Goal: Information Seeking & Learning: Learn about a topic

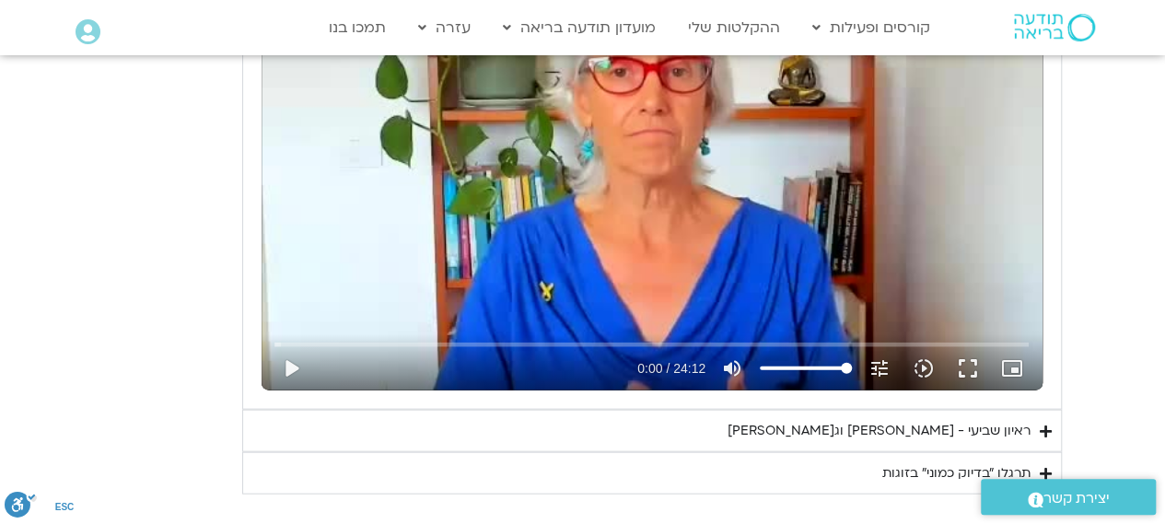
scroll to position [2027, 0]
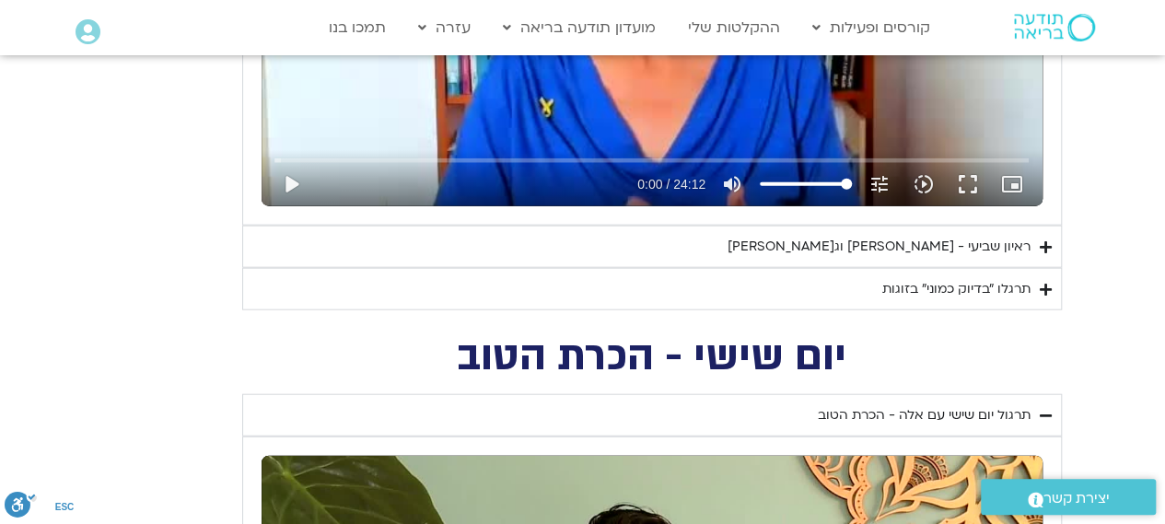
click at [907, 246] on div "ראיון שביעי - [PERSON_NAME] וג[PERSON_NAME]" at bounding box center [879, 247] width 303 height 22
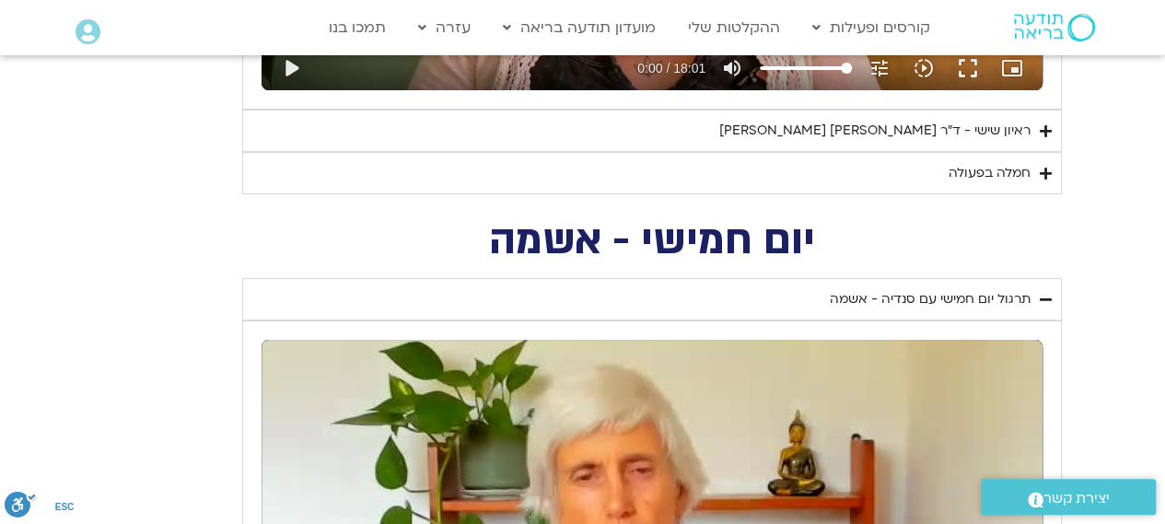
scroll to position [3317, 0]
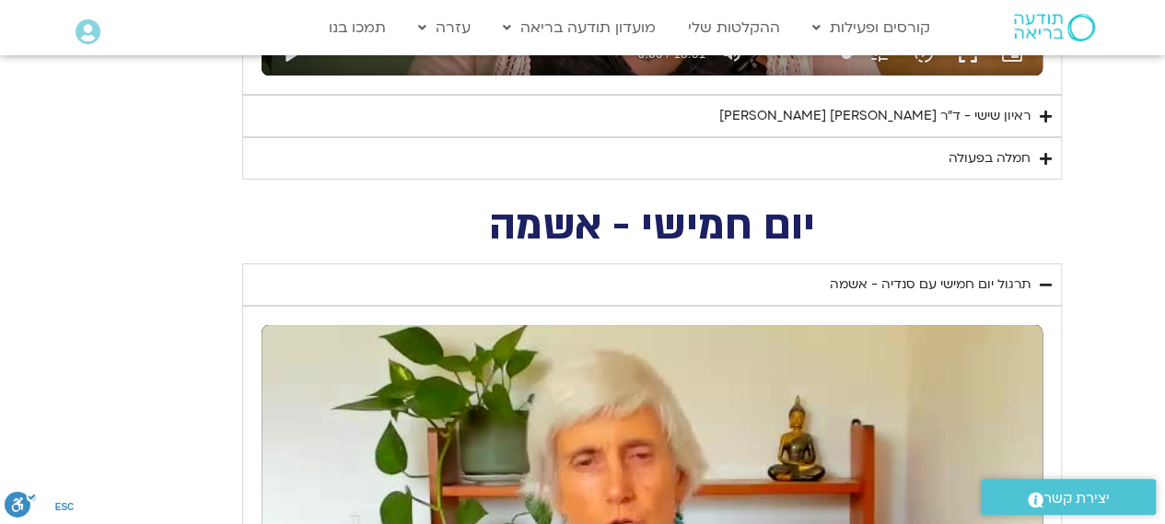
click at [966, 108] on div "ראיון שישי - ד"ר [PERSON_NAME] [PERSON_NAME]" at bounding box center [875, 116] width 311 height 22
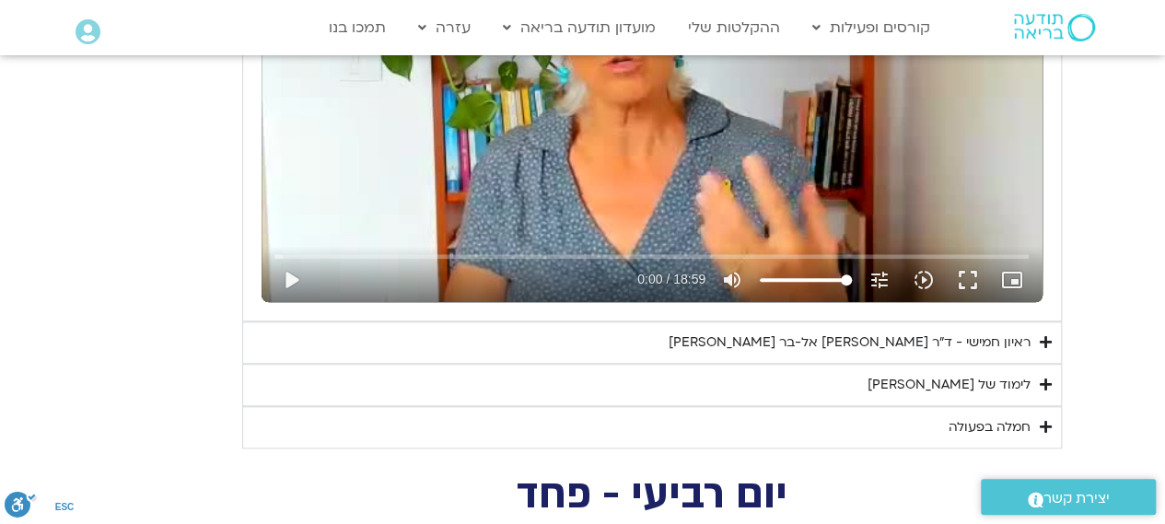
scroll to position [4422, 0]
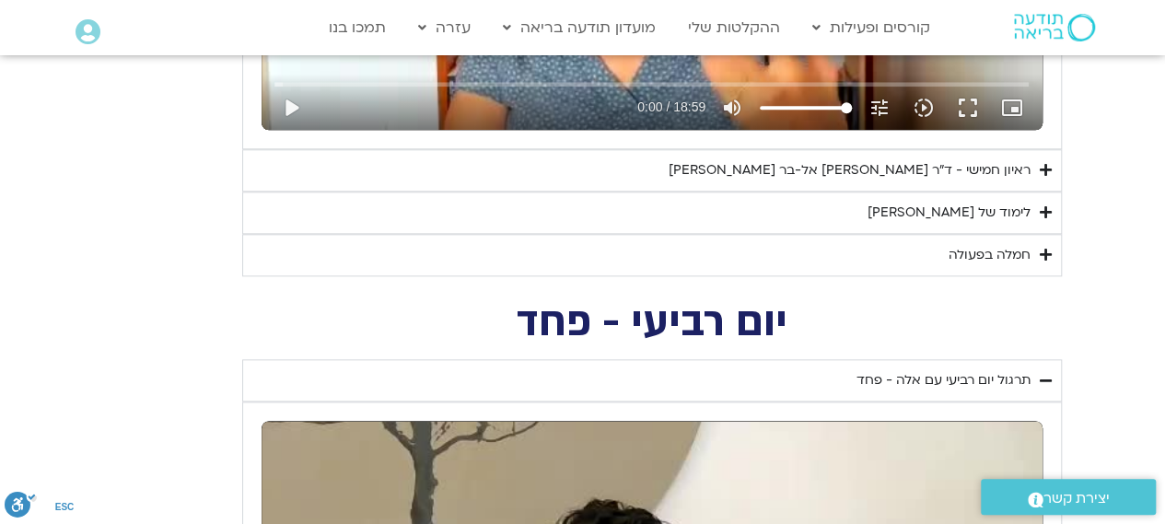
click at [870, 217] on summary "לימוד של [PERSON_NAME]" at bounding box center [652, 213] width 820 height 42
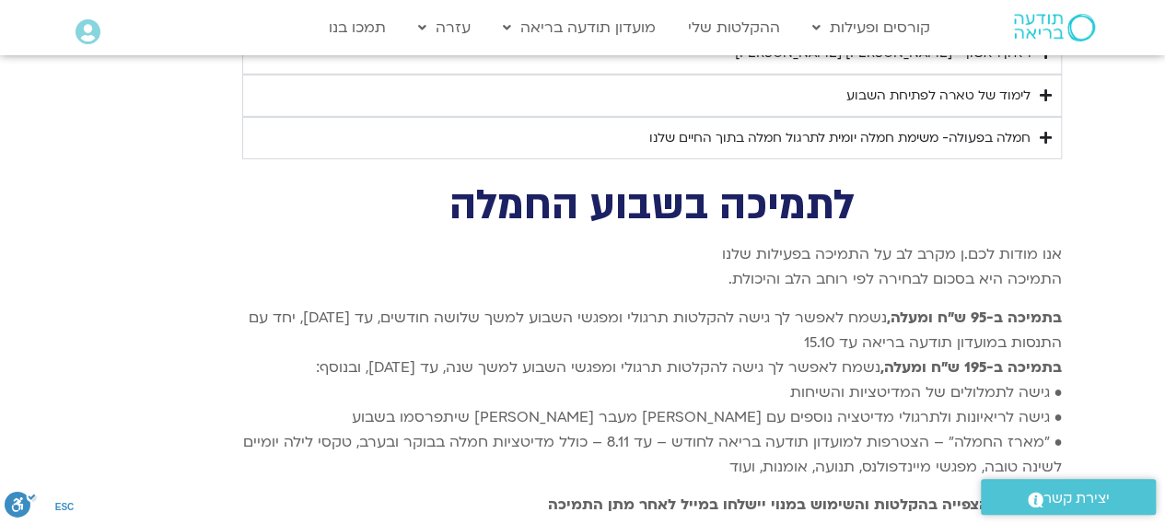
scroll to position [9582, 0]
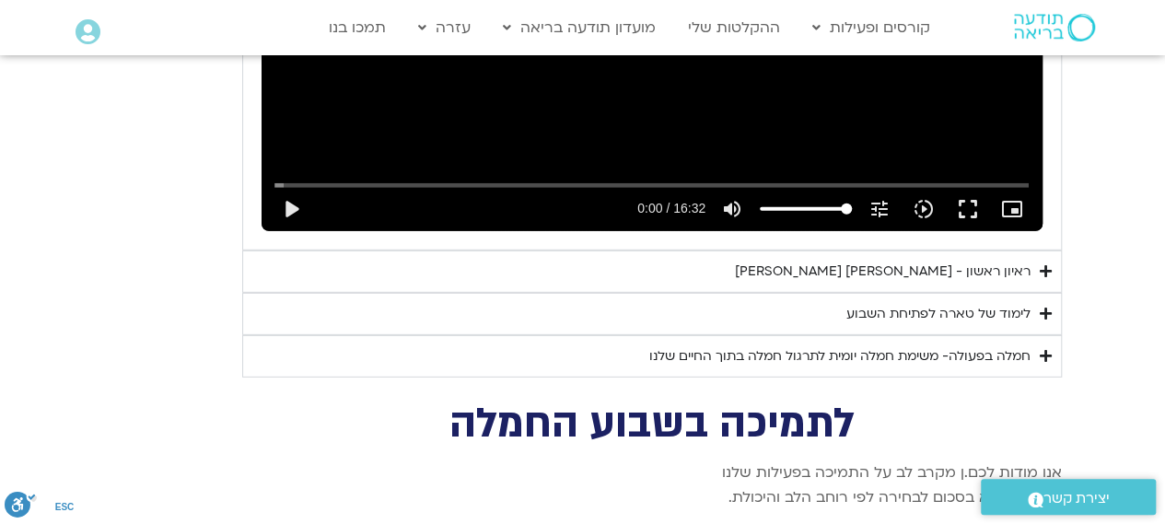
click at [858, 261] on div "ראיון ראשון - [PERSON_NAME] [PERSON_NAME]" at bounding box center [883, 272] width 296 height 22
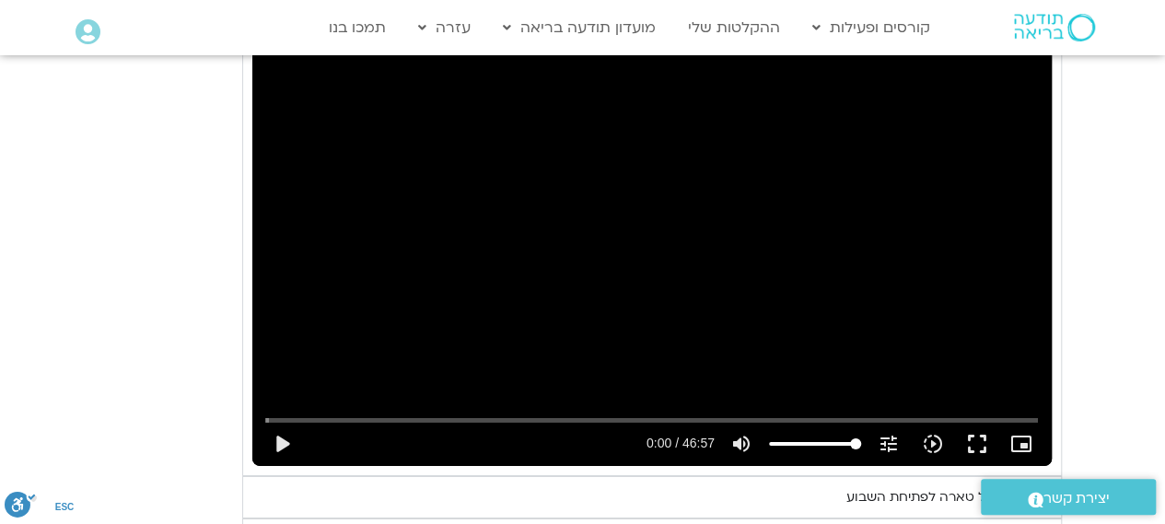
scroll to position [9950, 0]
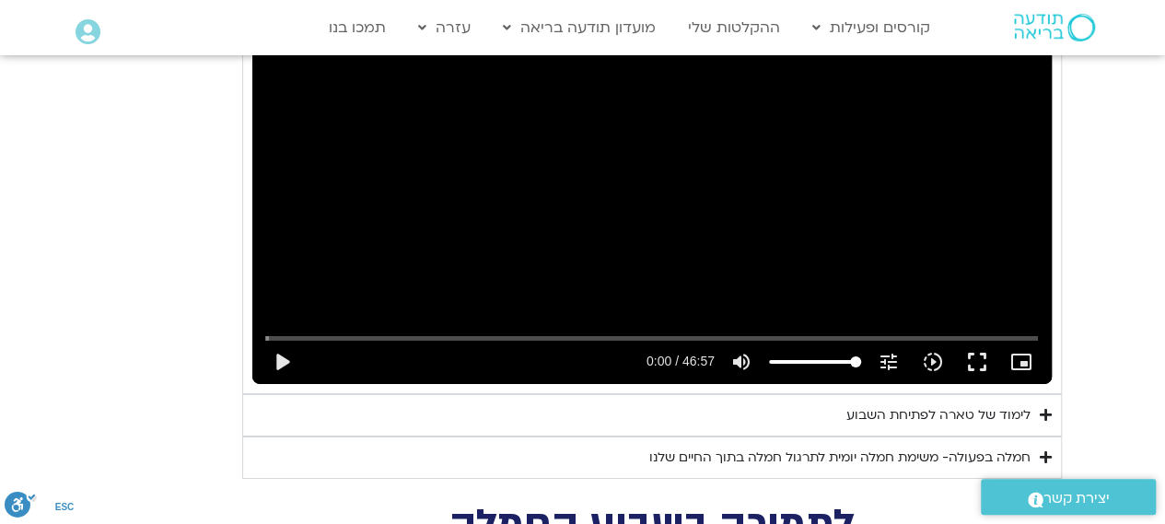
click at [937, 394] on summary "לימוד של טארה לפתיחת השבוע" at bounding box center [652, 415] width 820 height 42
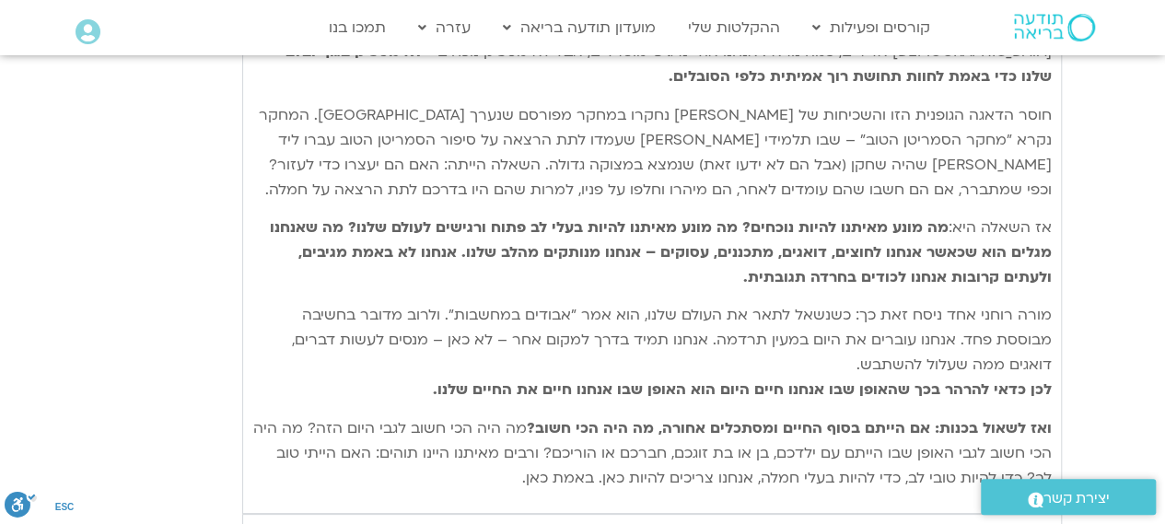
scroll to position [10503, 0]
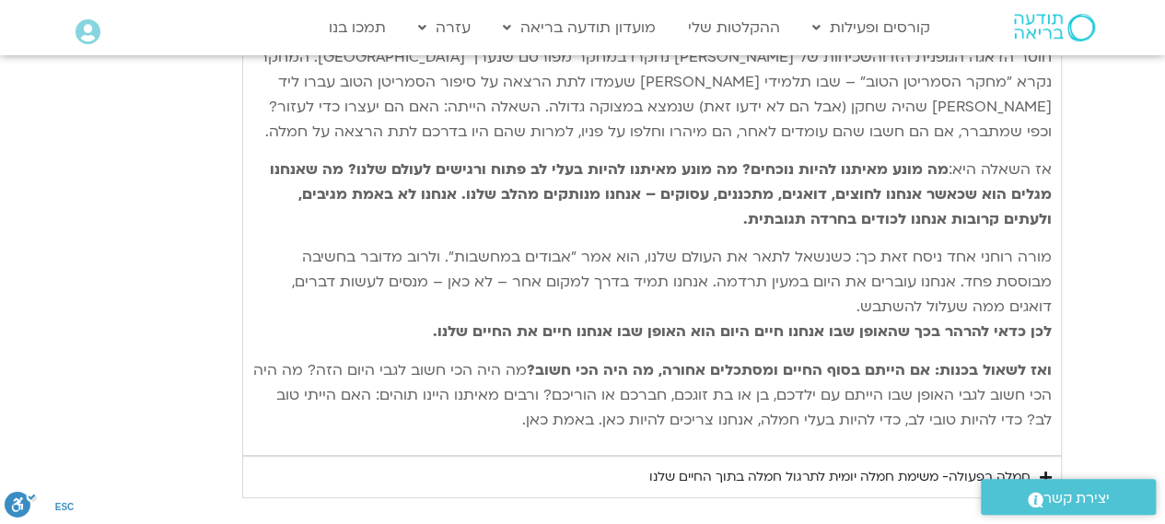
click at [954, 466] on div "חמלה בפעולה- משימת חמלה יומית לתרגול חמלה בתוך החיים שלנו" at bounding box center [840, 477] width 381 height 22
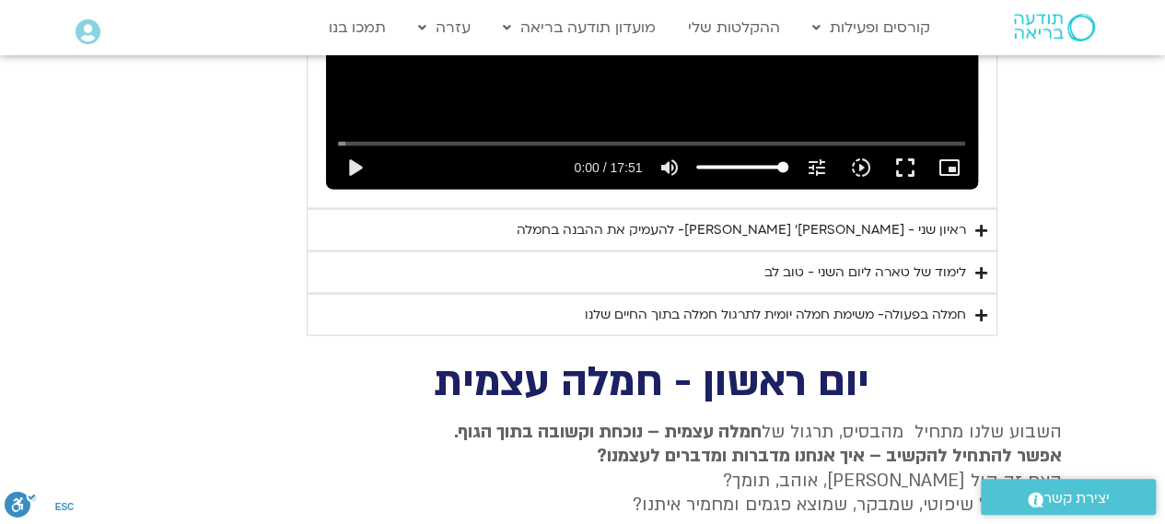
scroll to position [8660, 0]
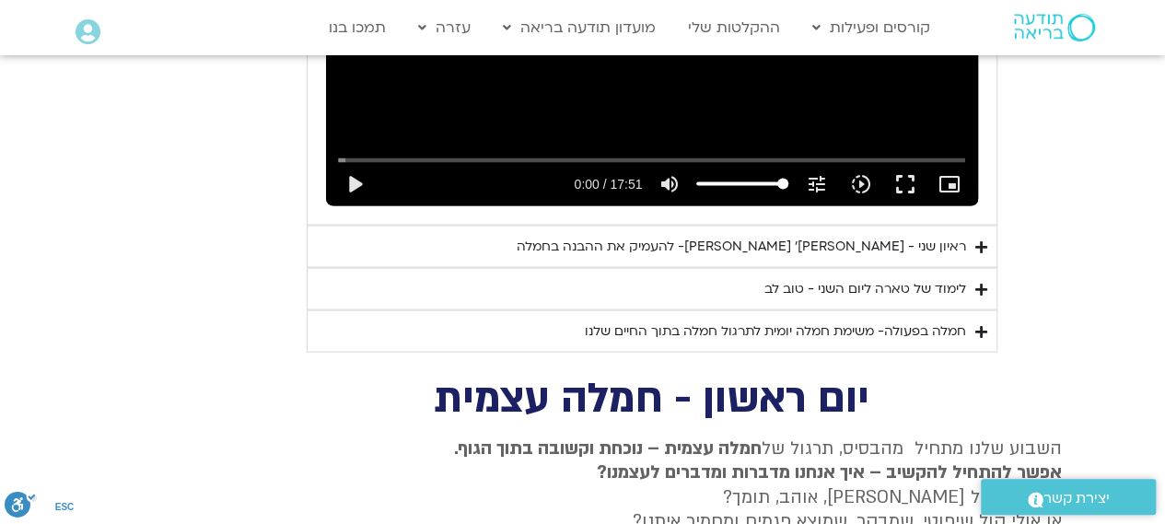
click at [919, 235] on div "ראיון שני - [PERSON_NAME]׳ [PERSON_NAME]- להעמיק את ההבנה בחמלה" at bounding box center [742, 246] width 450 height 22
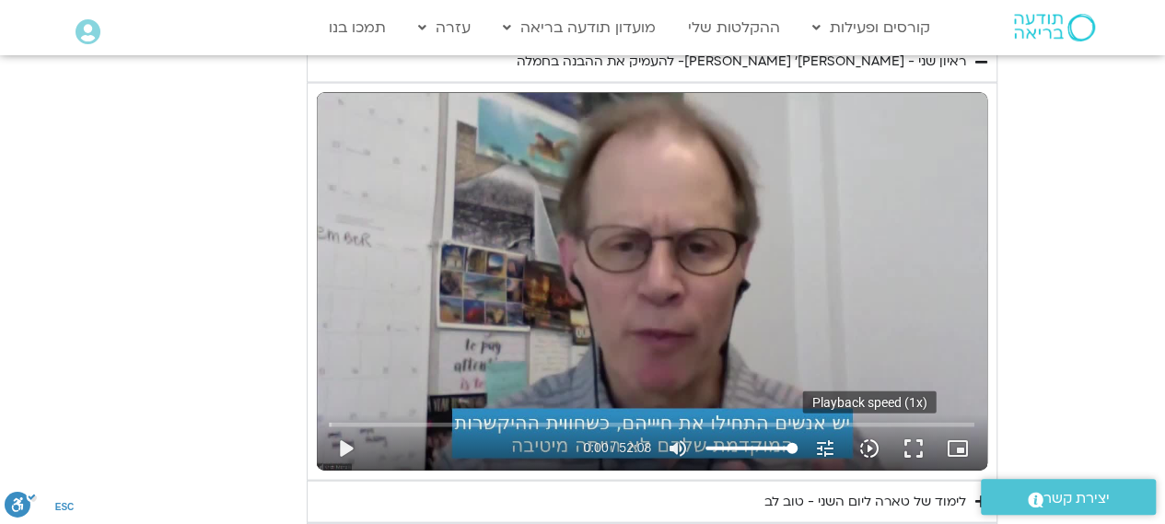
scroll to position [8937, 0]
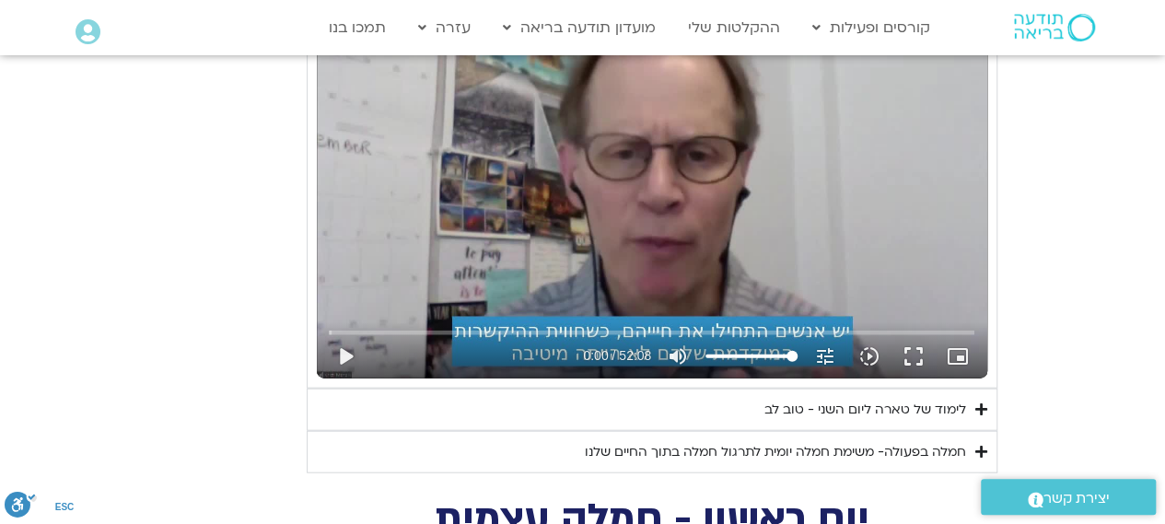
click at [905, 399] on div "לימוד של טארה ליום השני - טוב לב" at bounding box center [866, 410] width 202 height 22
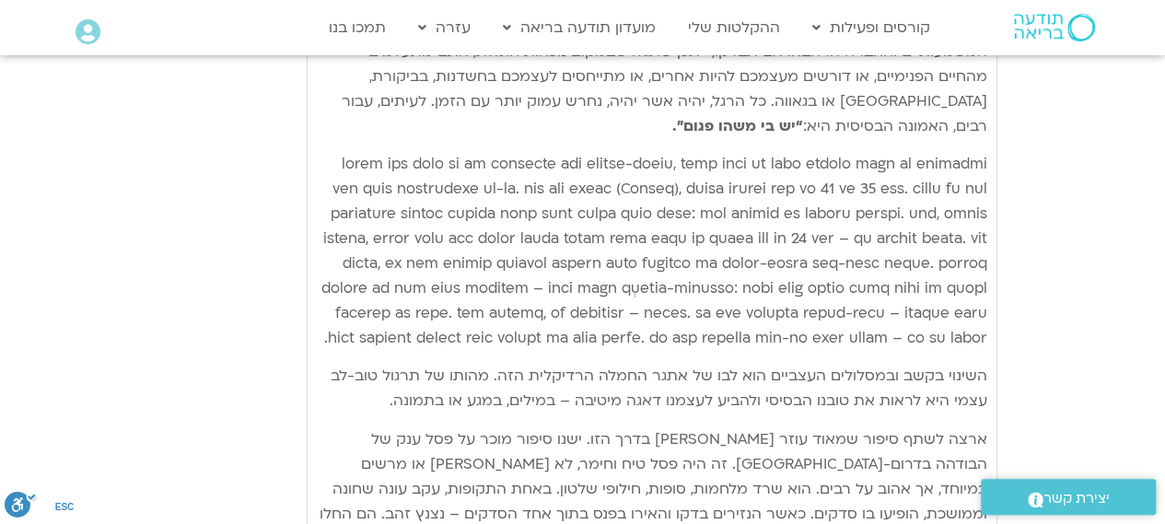
scroll to position [9582, 0]
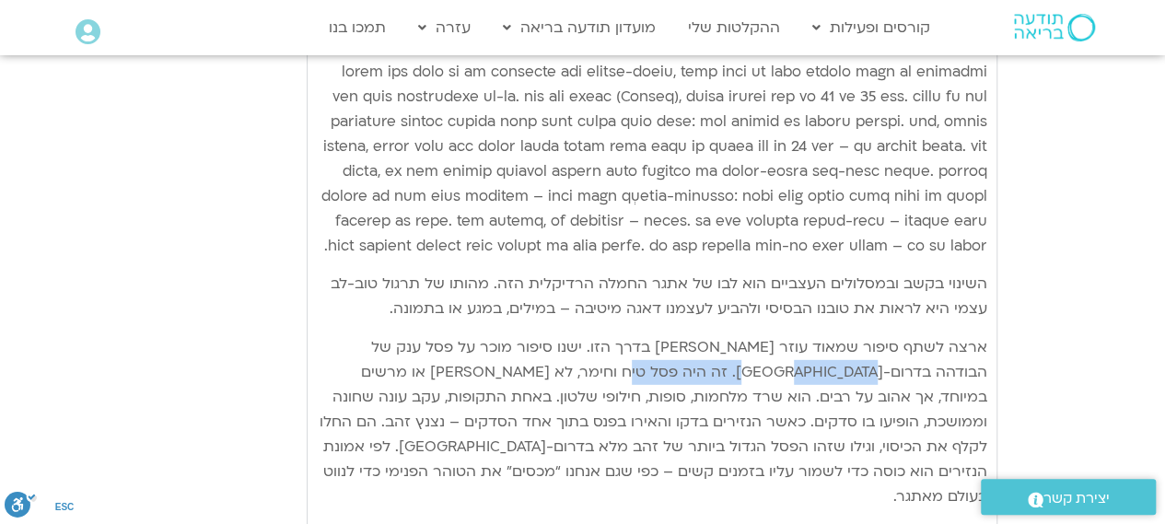
drag, startPoint x: 904, startPoint y: 310, endPoint x: 727, endPoint y: 299, distance: 177.2
click at [727, 335] on p "ארצה לשתף סיפור שמאוד עוזר [PERSON_NAME] בדרך הזו. ישנו סיפור מוכר על פסל ענק ש…" at bounding box center [652, 422] width 671 height 174
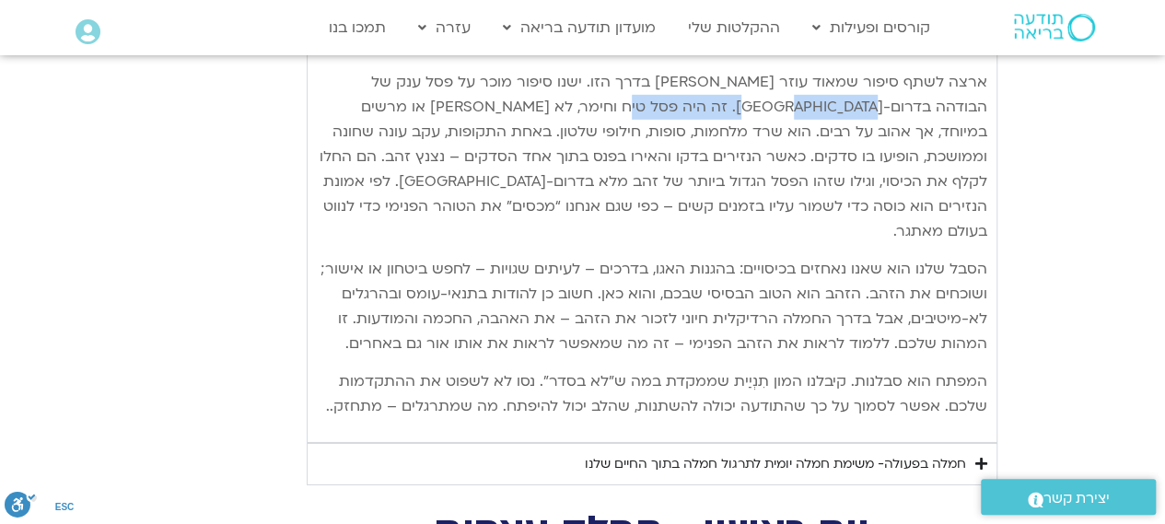
scroll to position [9764, 0]
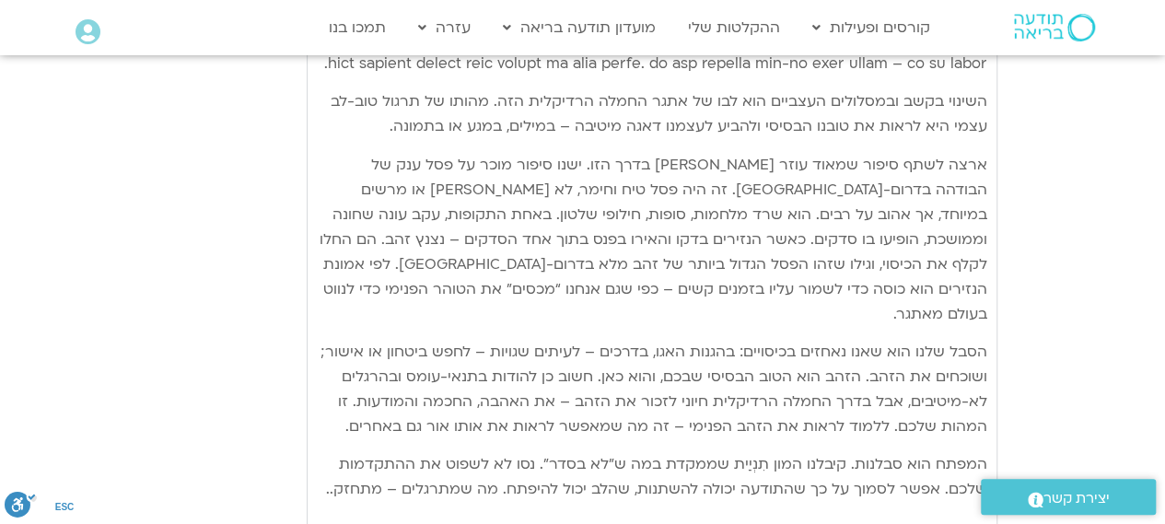
click at [569, 340] on p "הסבל שלנו הוא שאנו נאחזים בכיסויים: בהגנות האגו, בדרכים – לעיתים שגויות – לחפש …" at bounding box center [652, 390] width 671 height 100
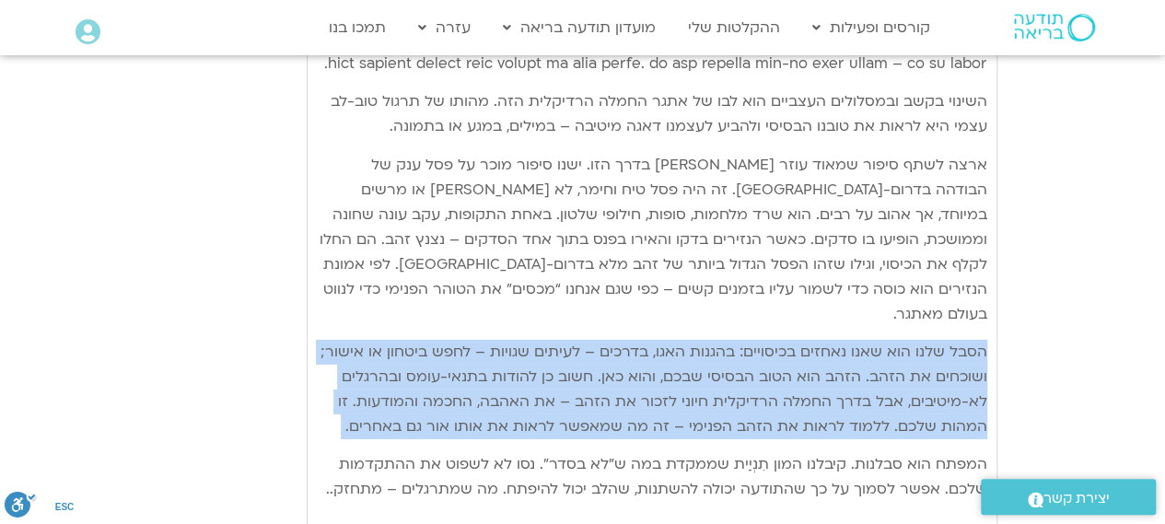
click at [569, 340] on p "הסבל שלנו הוא שאנו נאחזים בכיסויים: בהגנות האגו, בדרכים – לעיתים שגויות – לחפש …" at bounding box center [652, 390] width 671 height 100
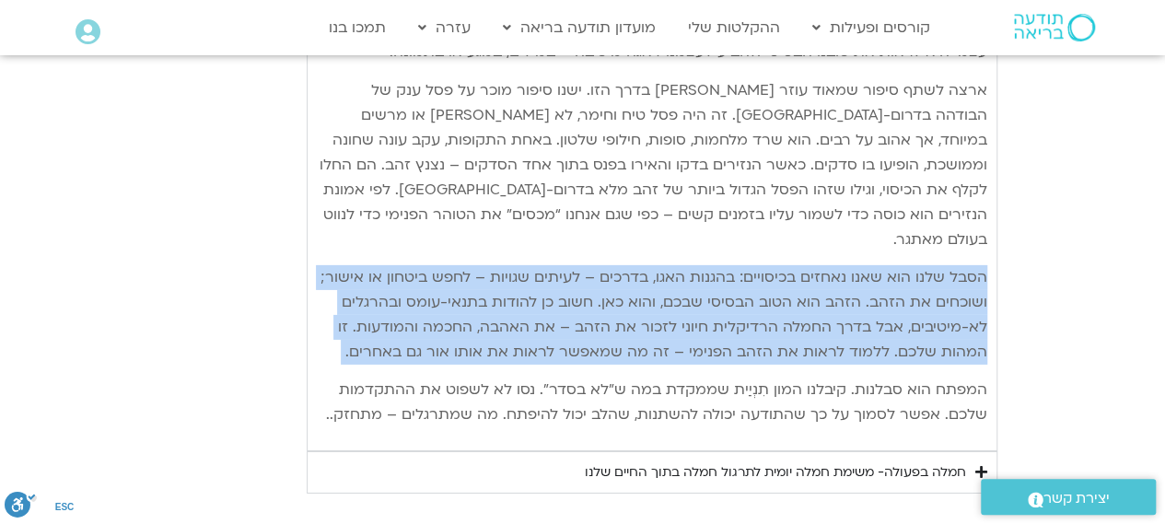
scroll to position [9856, 0]
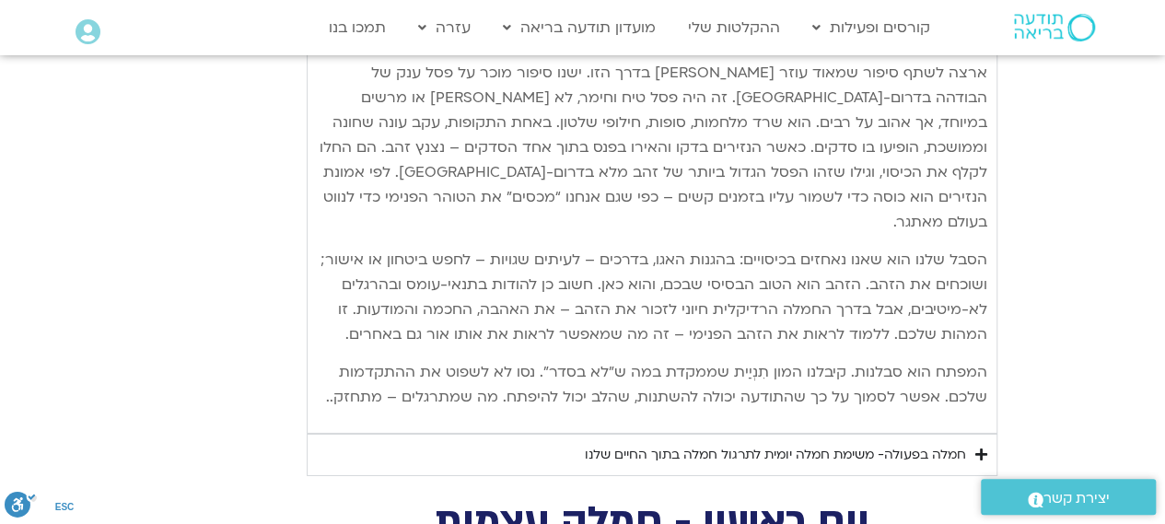
click at [759, 444] on div "חמלה בפעולה- משימת חמלה יומית לתרגול חמלה בתוך החיים שלנו" at bounding box center [775, 455] width 381 height 22
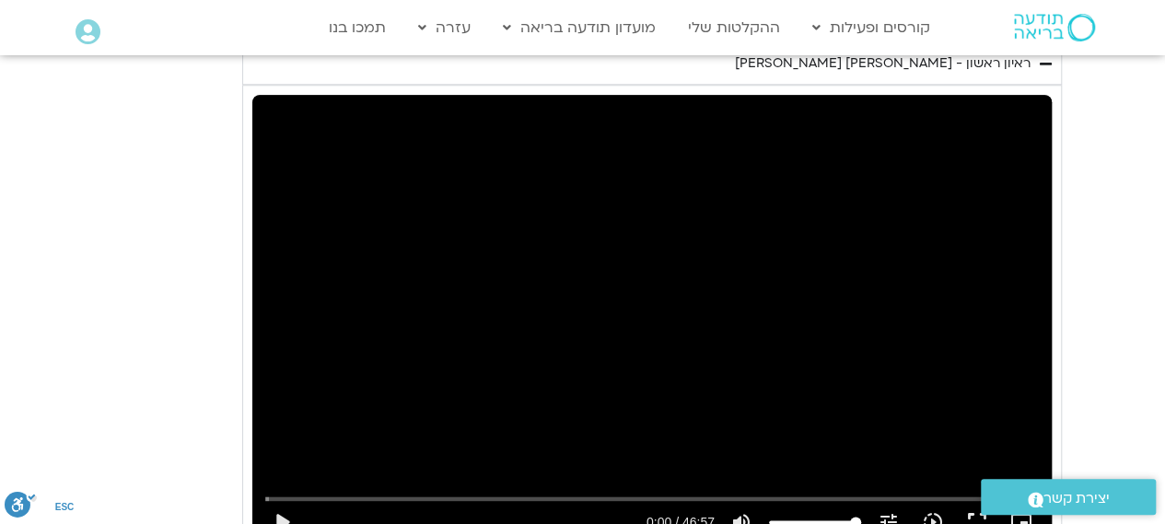
scroll to position [11699, 0]
